Goal: Task Accomplishment & Management: Manage account settings

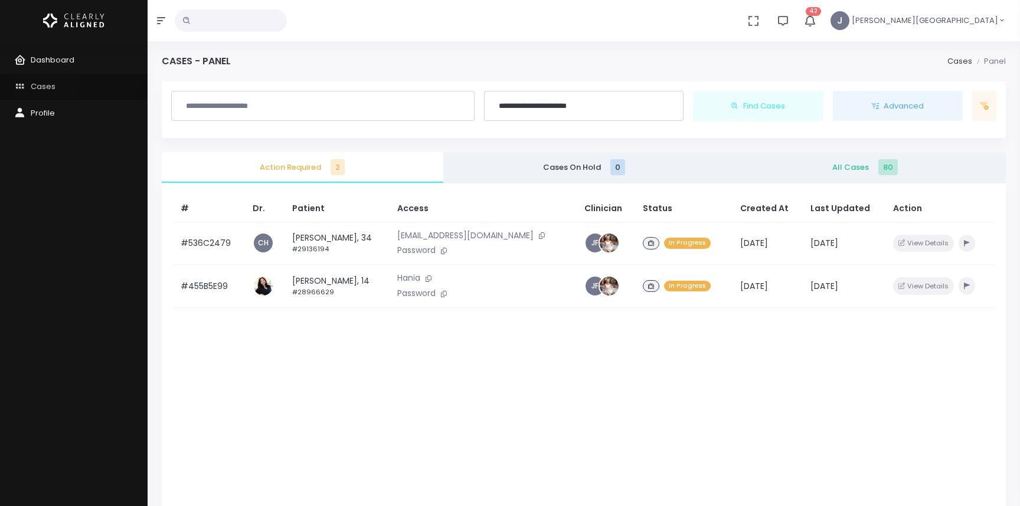
click at [45, 85] on span "Cases" at bounding box center [43, 86] width 25 height 11
click at [55, 58] on span "Dashboard" at bounding box center [53, 59] width 44 height 11
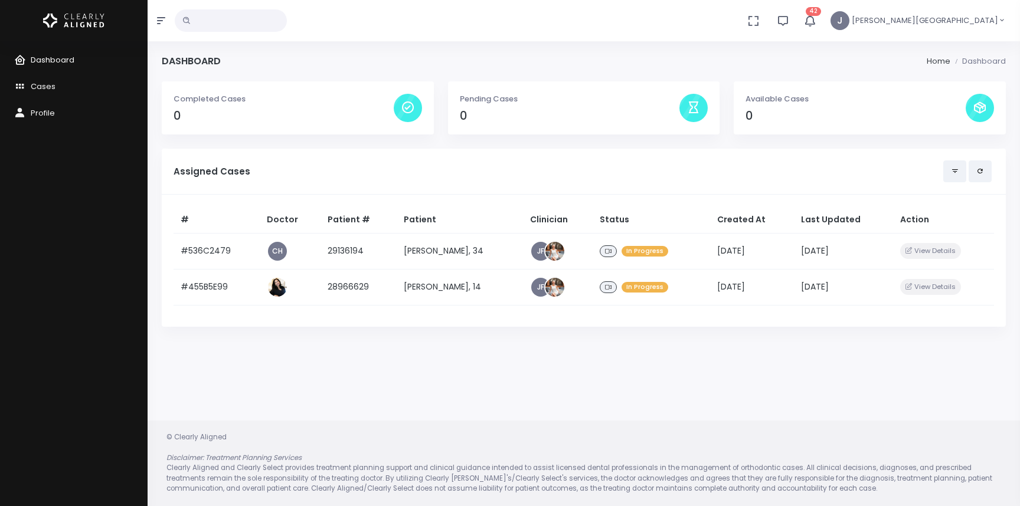
click at [55, 58] on span "Dashboard" at bounding box center [53, 59] width 44 height 11
click at [42, 87] on span "Cases" at bounding box center [43, 86] width 25 height 11
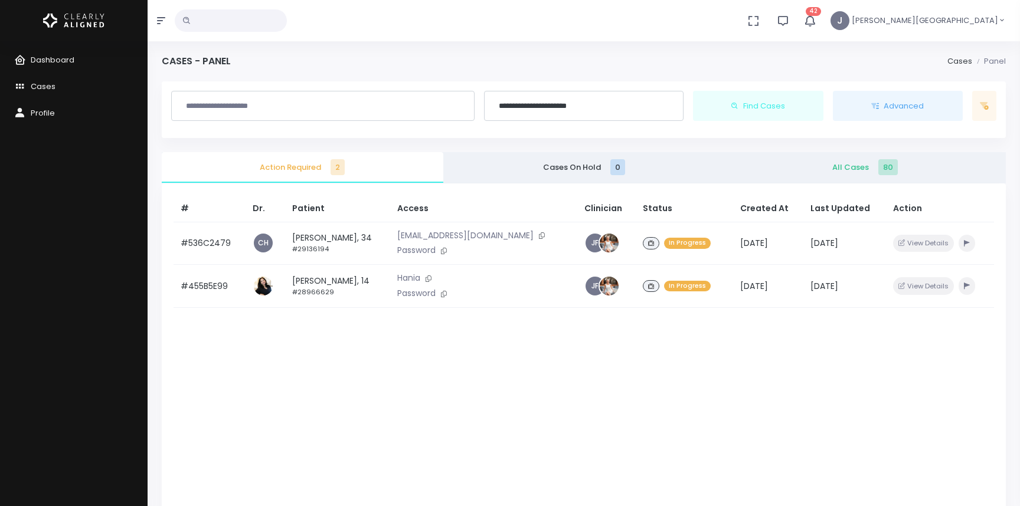
click at [884, 163] on span "80" at bounding box center [887, 167] width 19 height 16
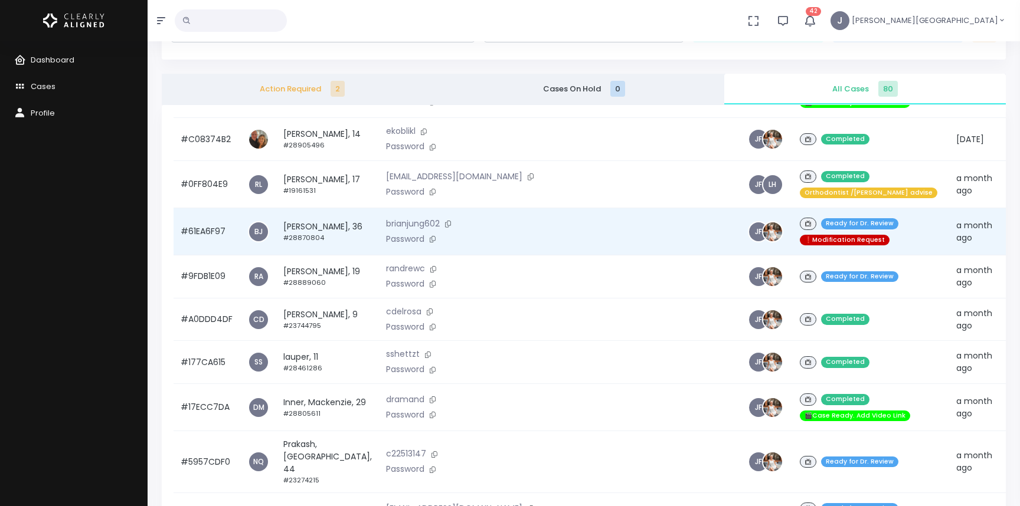
scroll to position [620, 0]
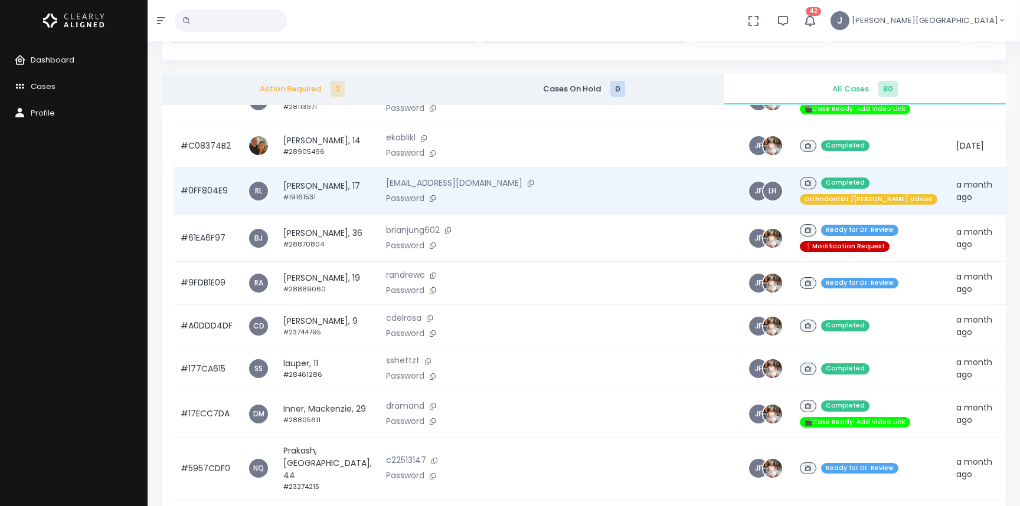
click at [949, 205] on td "a month ago" at bounding box center [974, 191] width 51 height 47
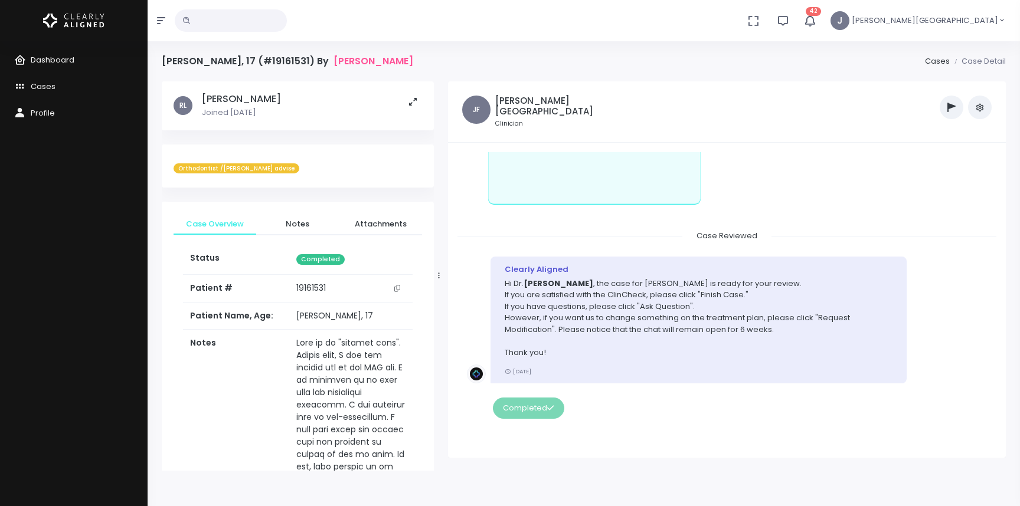
click at [409, 106] on button "scrollable content" at bounding box center [412, 102] width 23 height 18
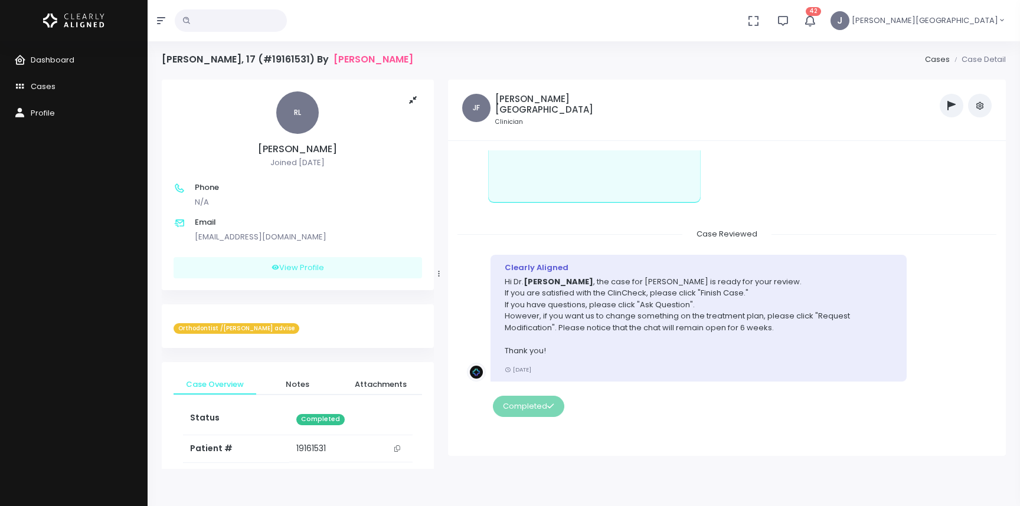
scroll to position [1, 0]
click at [410, 106] on button "scrollable content" at bounding box center [412, 101] width 23 height 18
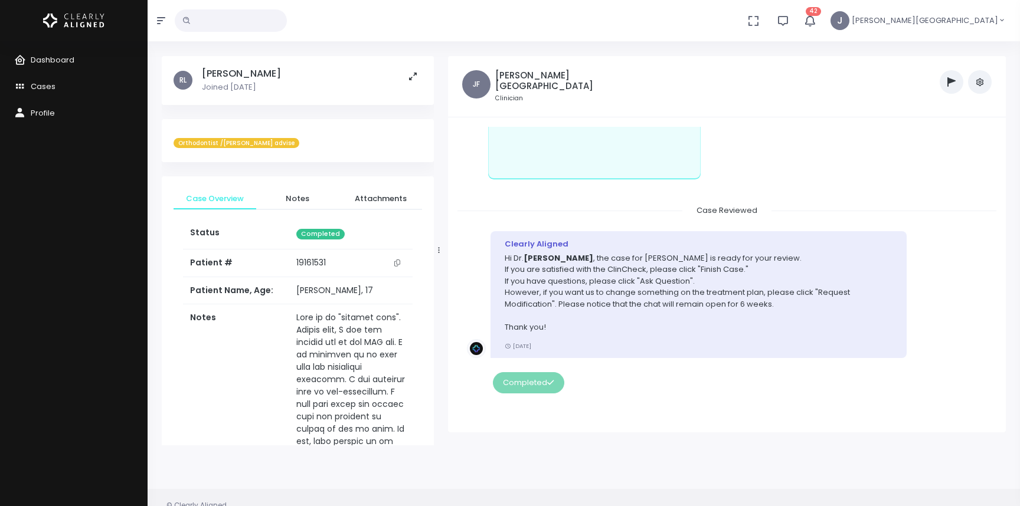
scroll to position [0, 0]
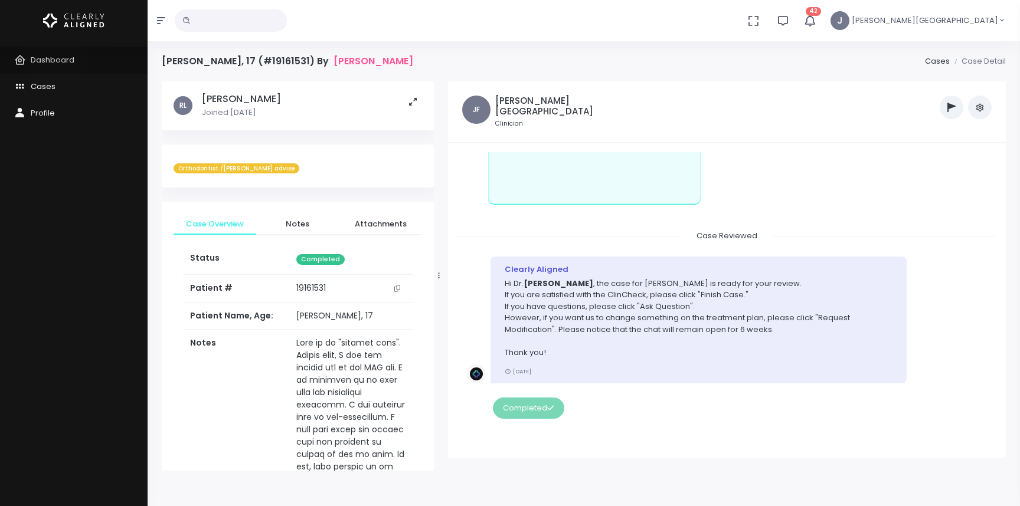
click at [56, 58] on span "Dashboard" at bounding box center [53, 59] width 44 height 11
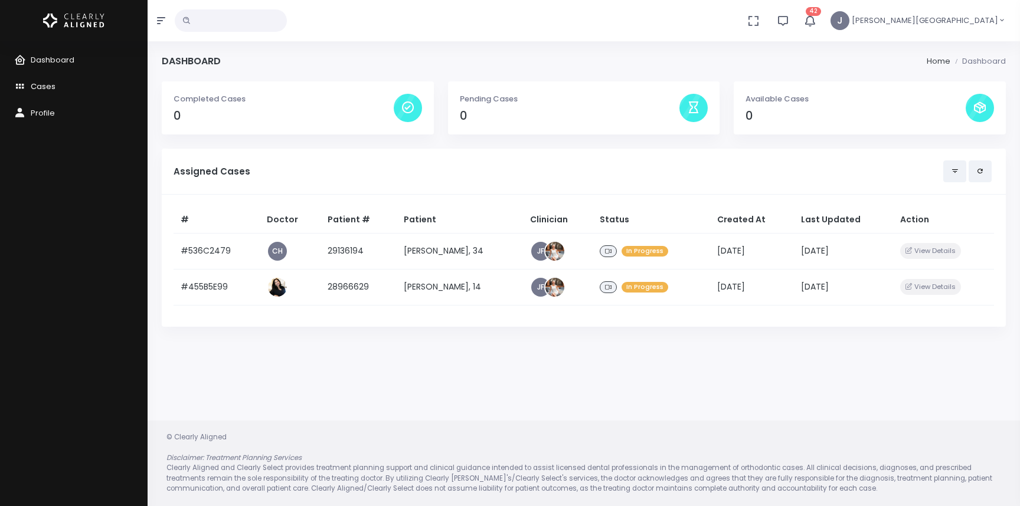
click at [52, 84] on span "Cases" at bounding box center [43, 86] width 25 height 11
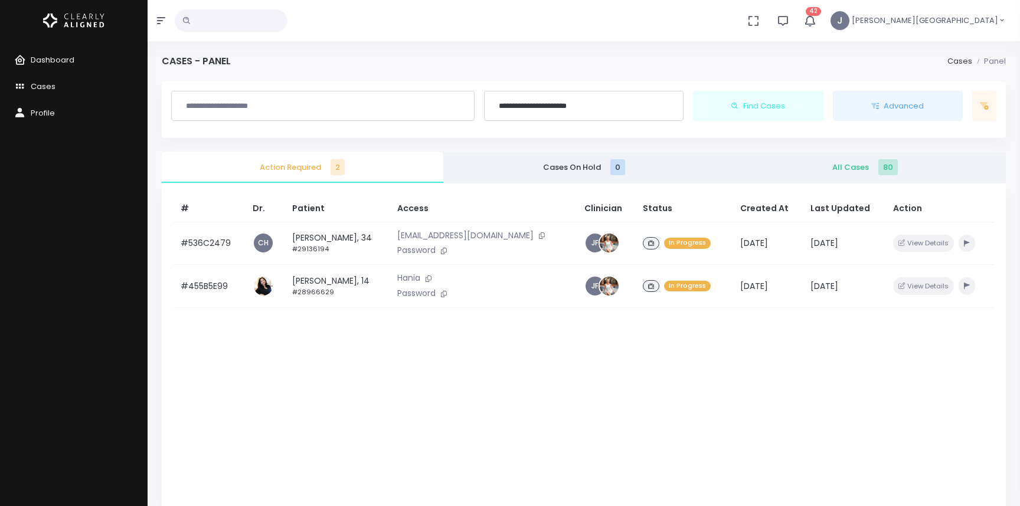
click at [858, 167] on span "All Cases 80" at bounding box center [864, 168] width 263 height 12
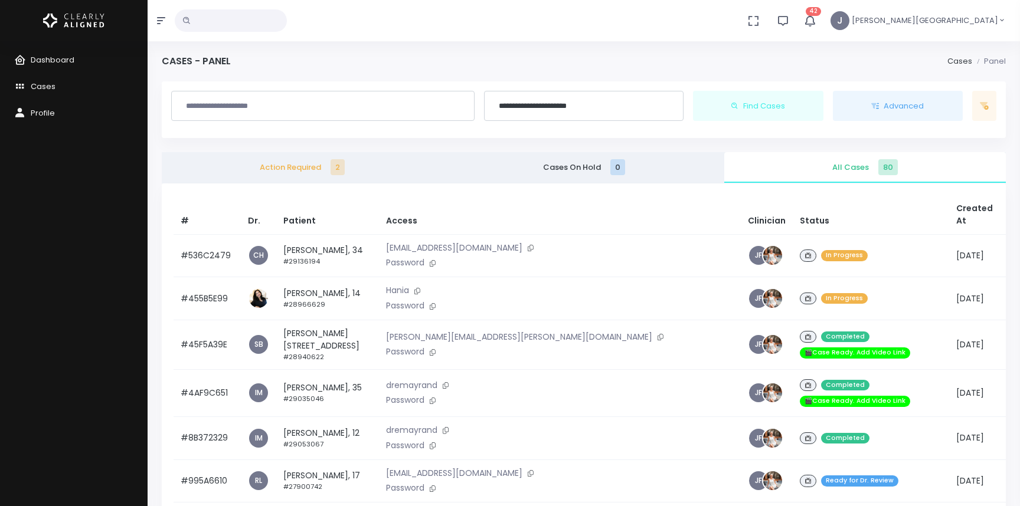
click at [578, 103] on input "**********" at bounding box center [583, 106] width 184 height 21
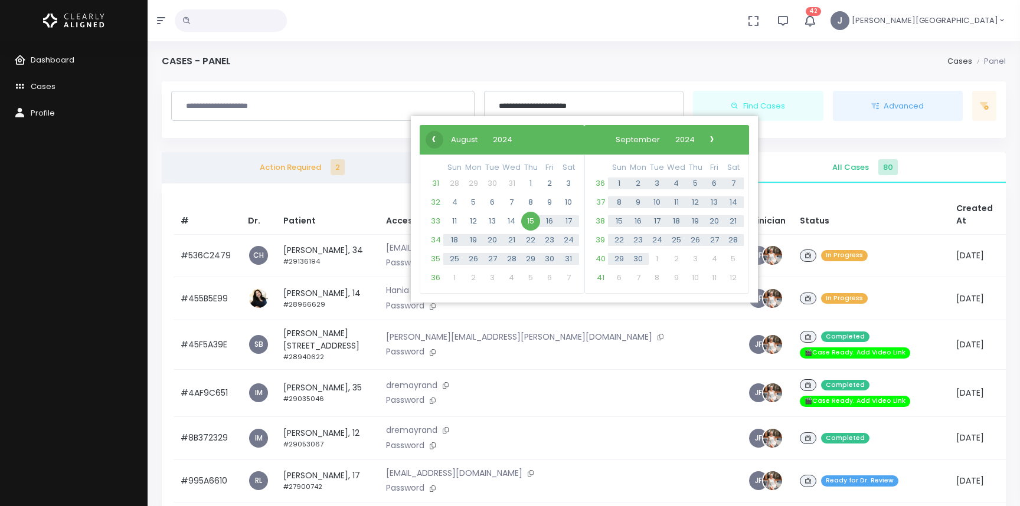
click at [434, 134] on span "‹" at bounding box center [434, 139] width 18 height 18
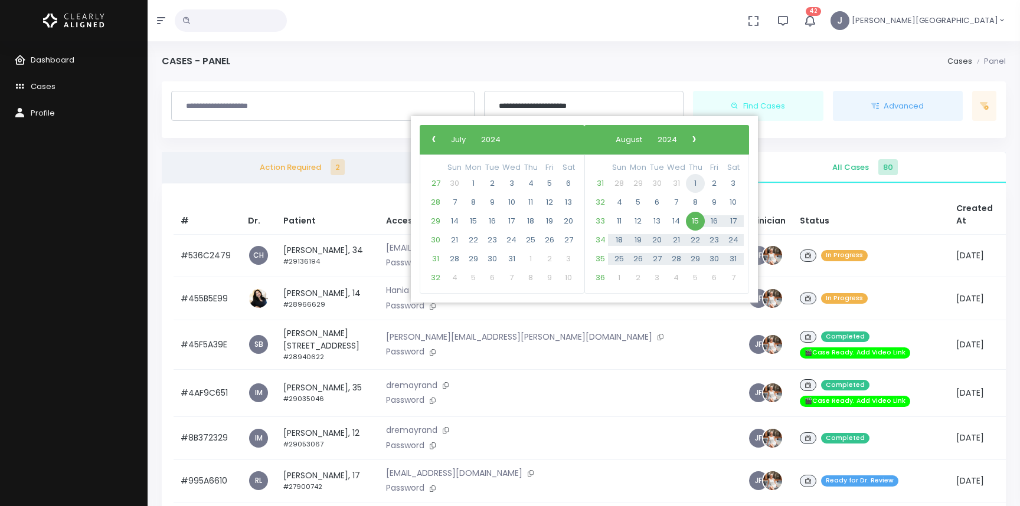
click at [694, 183] on span "1" at bounding box center [695, 183] width 19 height 19
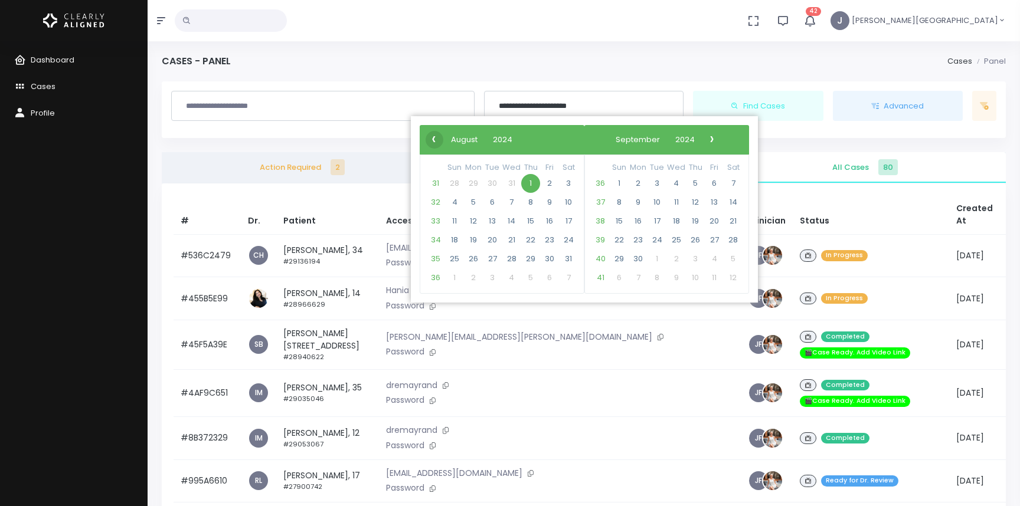
click at [432, 139] on span "‹" at bounding box center [434, 139] width 18 height 18
click at [474, 181] on span "1" at bounding box center [473, 183] width 19 height 19
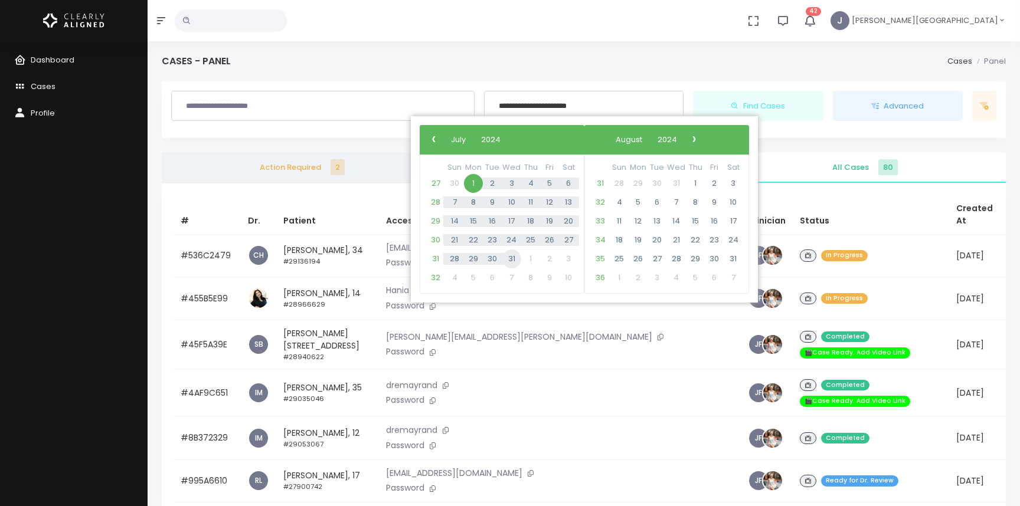
click at [511, 256] on span "31" at bounding box center [511, 259] width 19 height 19
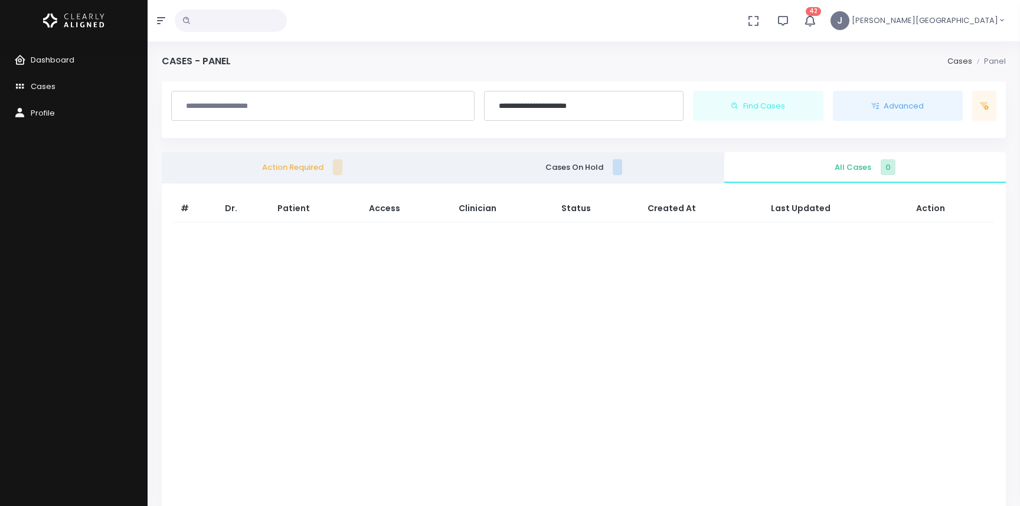
click at [520, 103] on input "**********" at bounding box center [583, 106] width 184 height 21
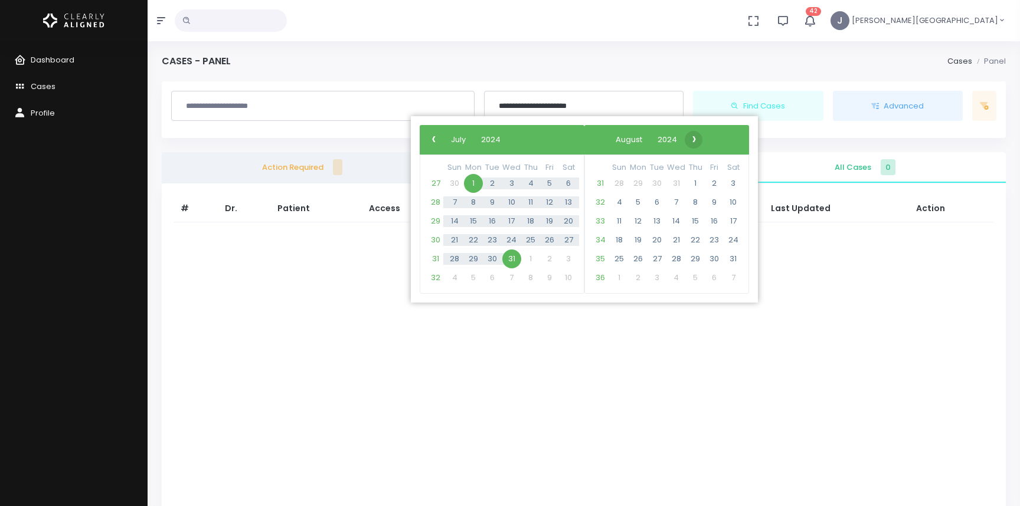
click at [703, 137] on span "›" at bounding box center [694, 139] width 18 height 18
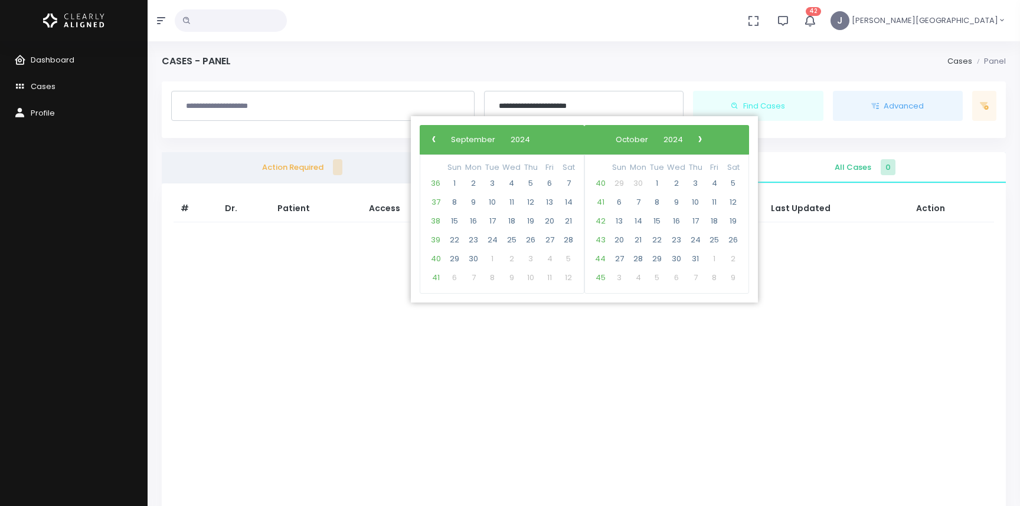
click at [709, 137] on span "›" at bounding box center [700, 139] width 18 height 18
click at [717, 137] on span "›" at bounding box center [709, 139] width 18 height 18
click at [718, 137] on span "›" at bounding box center [709, 139] width 18 height 18
click at [707, 137] on span "›" at bounding box center [698, 139] width 18 height 18
click at [700, 137] on span "›" at bounding box center [691, 139] width 18 height 18
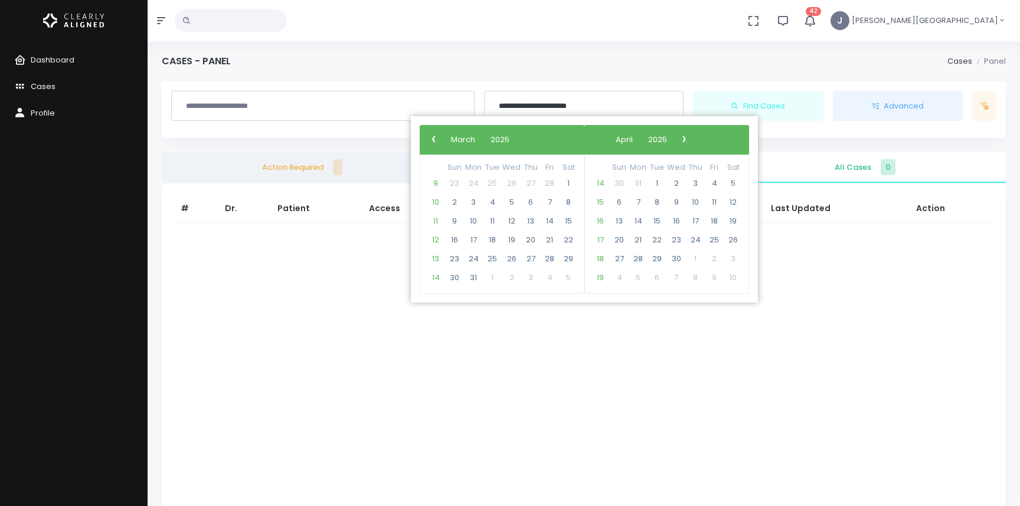
click at [693, 137] on span "›" at bounding box center [684, 139] width 18 height 18
click at [691, 137] on span "›" at bounding box center [683, 139] width 18 height 18
click at [694, 137] on span "›" at bounding box center [686, 139] width 18 height 18
click at [656, 179] on span "1" at bounding box center [656, 183] width 19 height 19
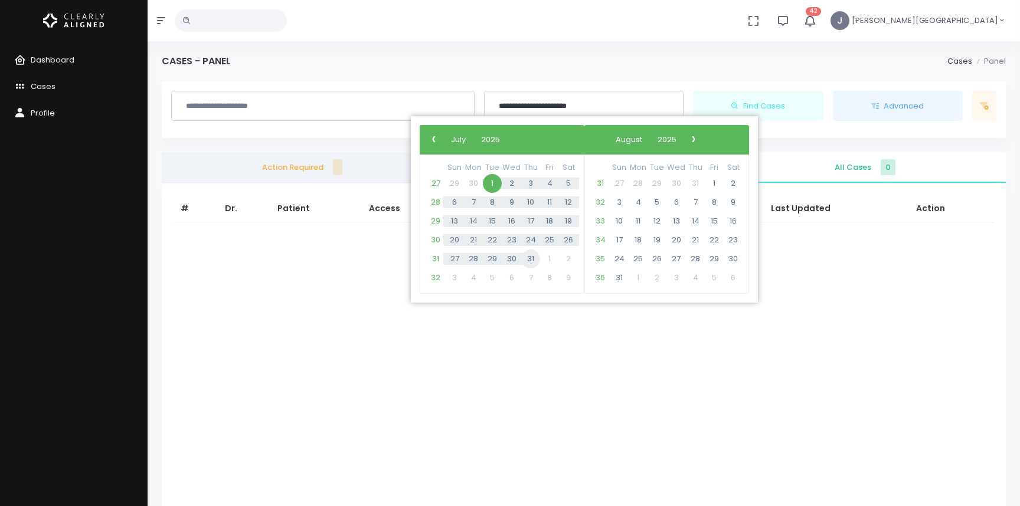
click at [531, 257] on span "31" at bounding box center [530, 259] width 19 height 19
type input "**********"
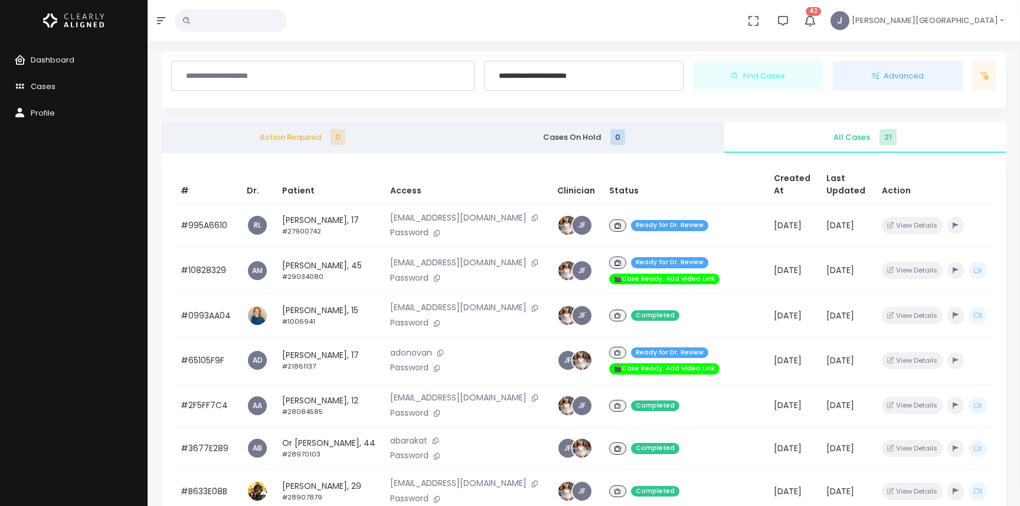
scroll to position [28, 0]
